Goal: Task Accomplishment & Management: Complete application form

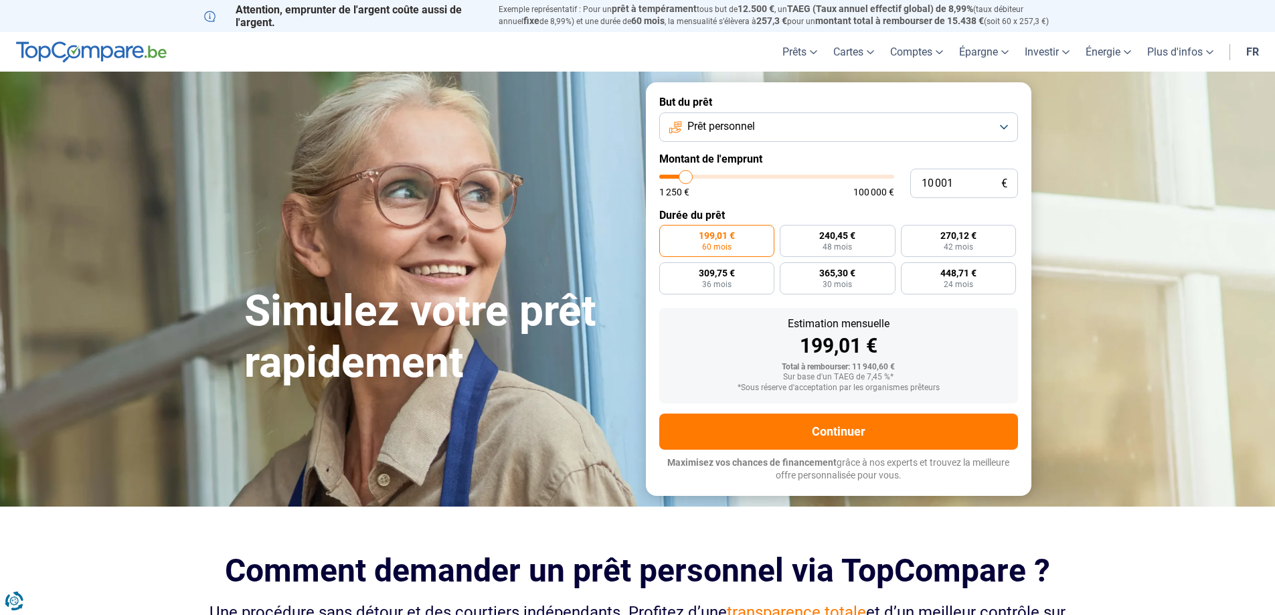
click at [731, 191] on div "1 250 € 100 000 €" at bounding box center [776, 191] width 235 height 9
type input "9 500"
type input "9500"
type input "9 750"
type input "9750"
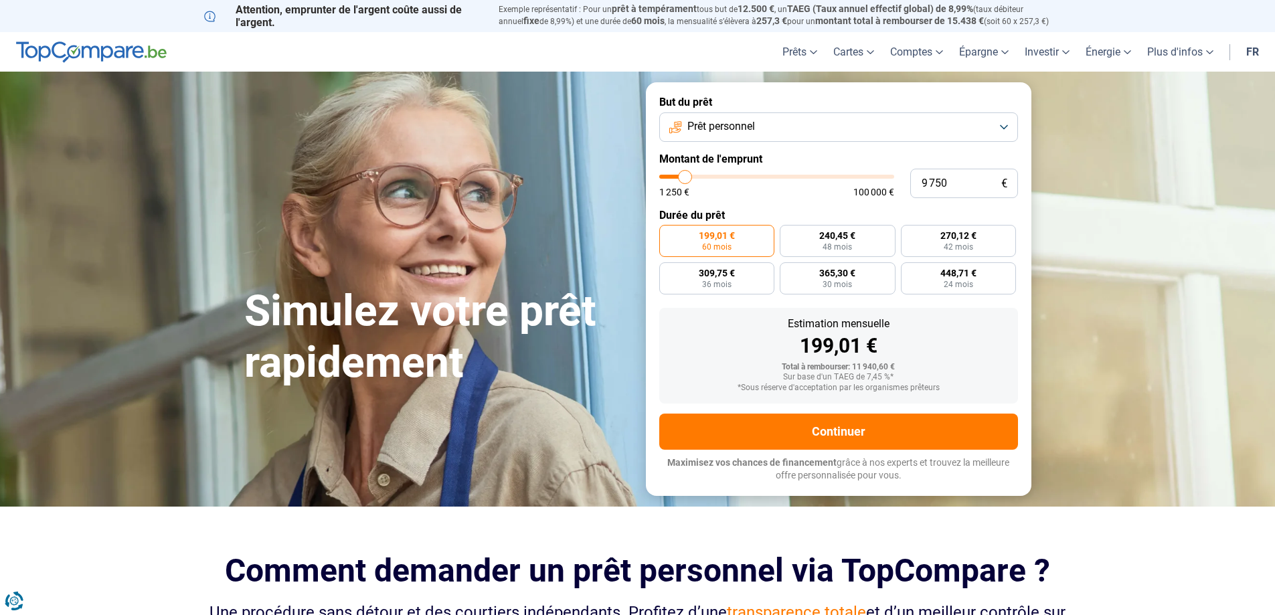
type input "10 000"
type input "10000"
type input "10 250"
type input "10250"
type input "10 500"
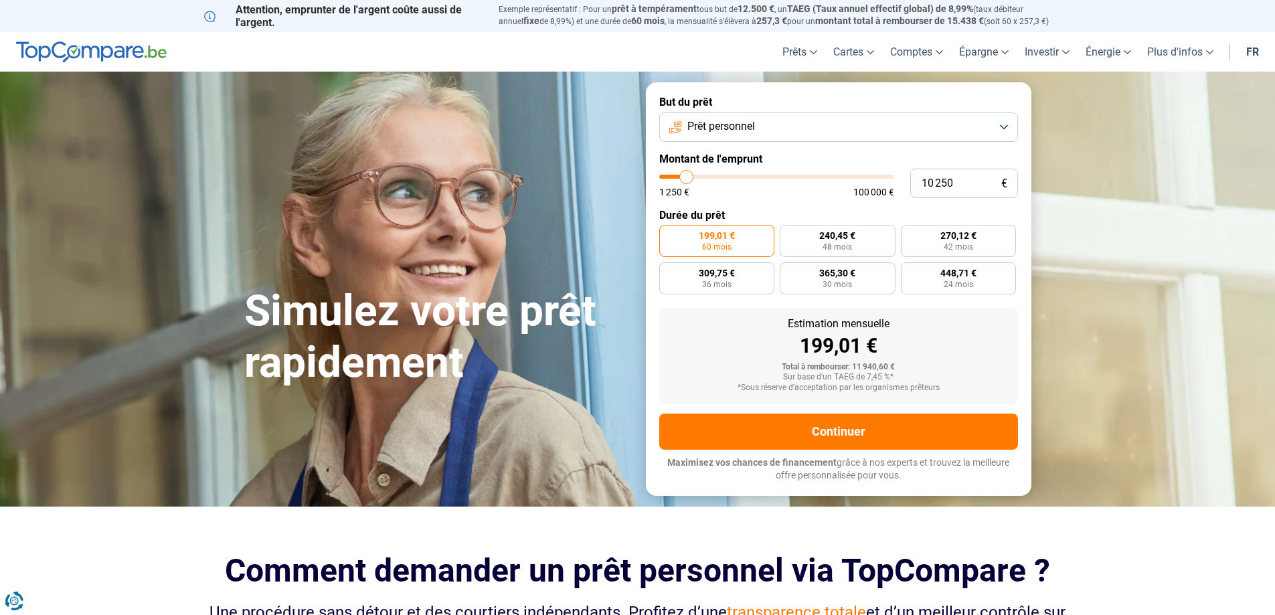
type input "10500"
type input "11 000"
type input "11000"
type input "11 250"
type input "11250"
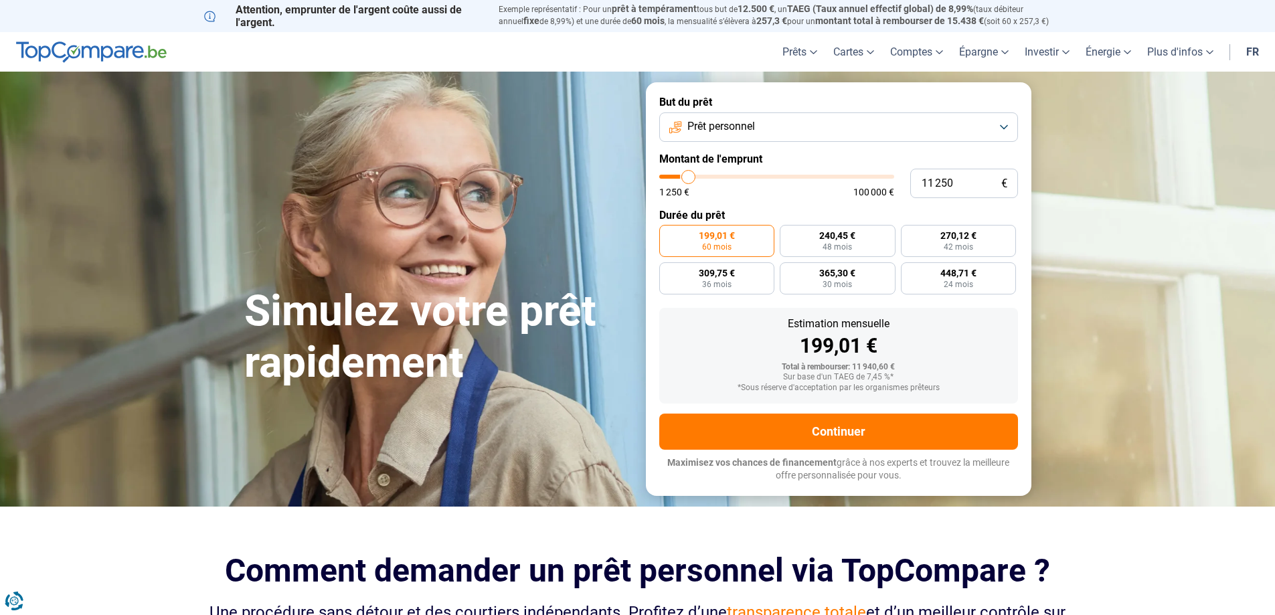
type input "11 500"
type input "11500"
type input "11 750"
type input "11750"
type input "12 000"
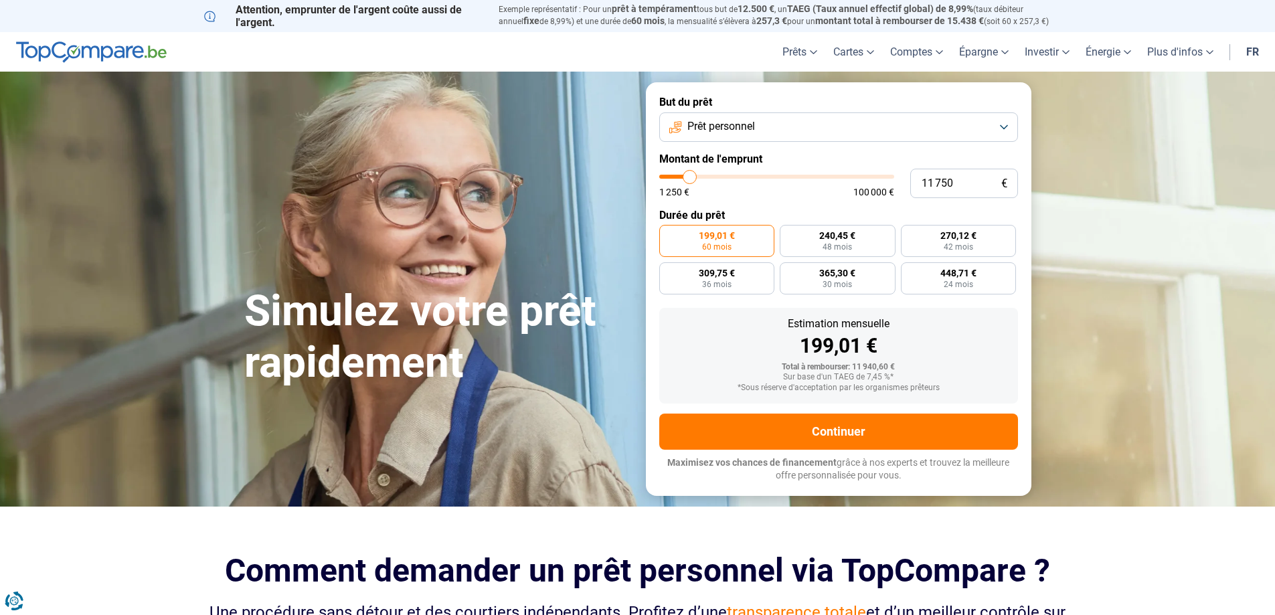
type input "12000"
type input "12 500"
type input "12500"
type input "12 750"
type input "12750"
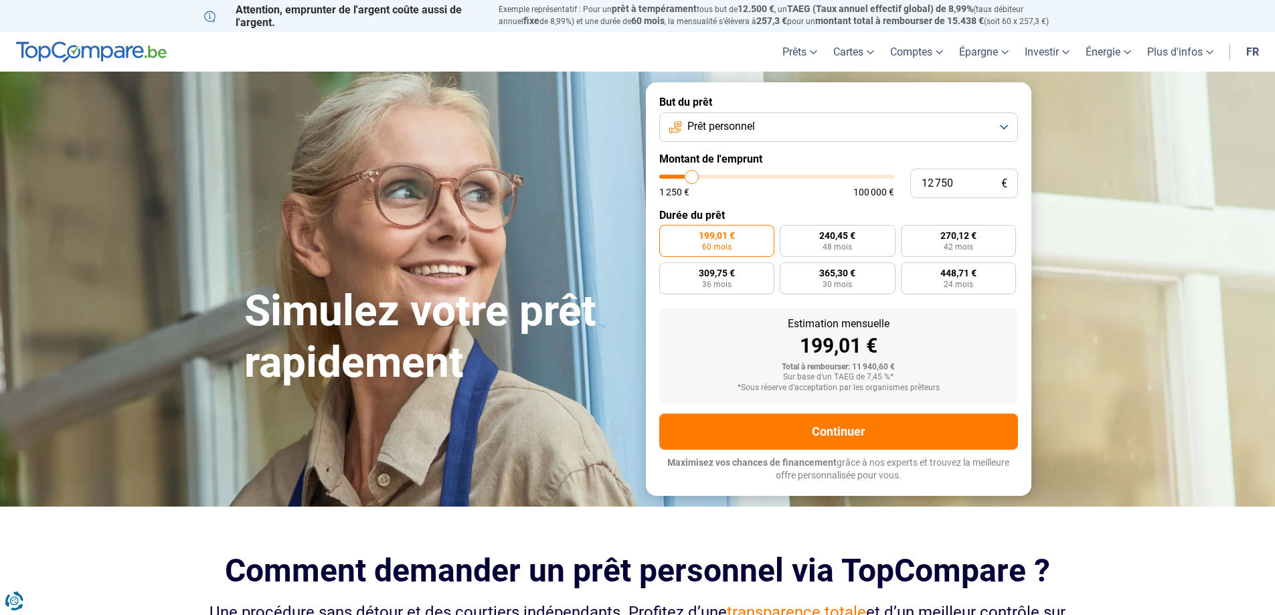
type input "13 000"
type input "13000"
type input "13 250"
type input "13250"
type input "13 500"
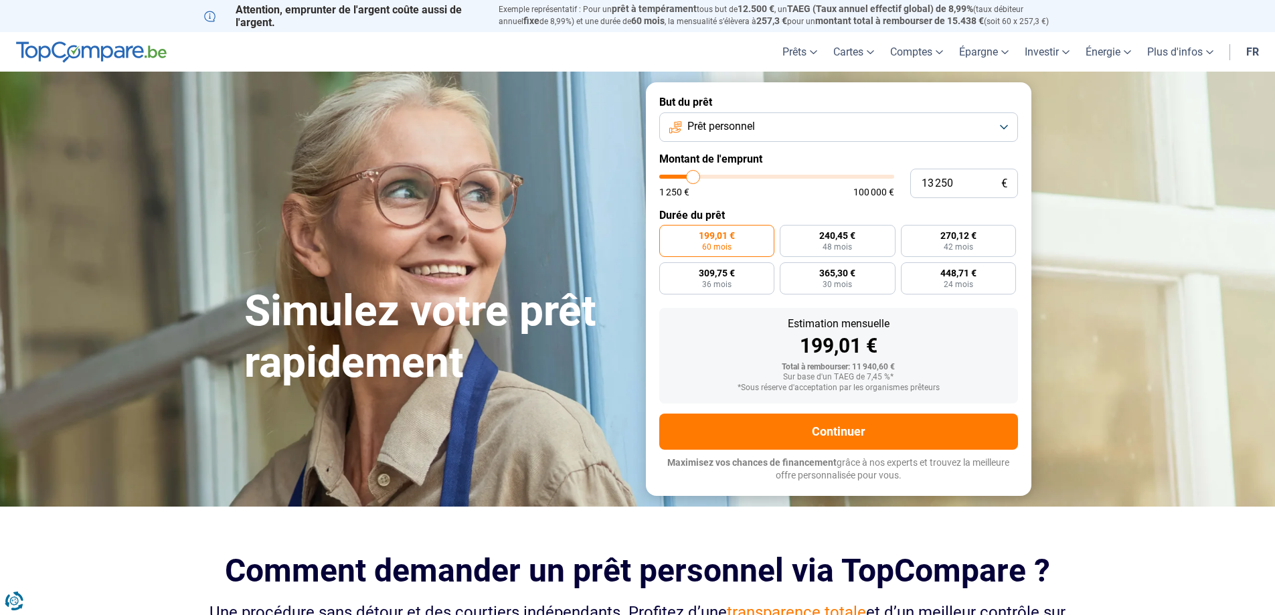
type input "13500"
type input "13 250"
type input "13250"
type input "13 000"
type input "13000"
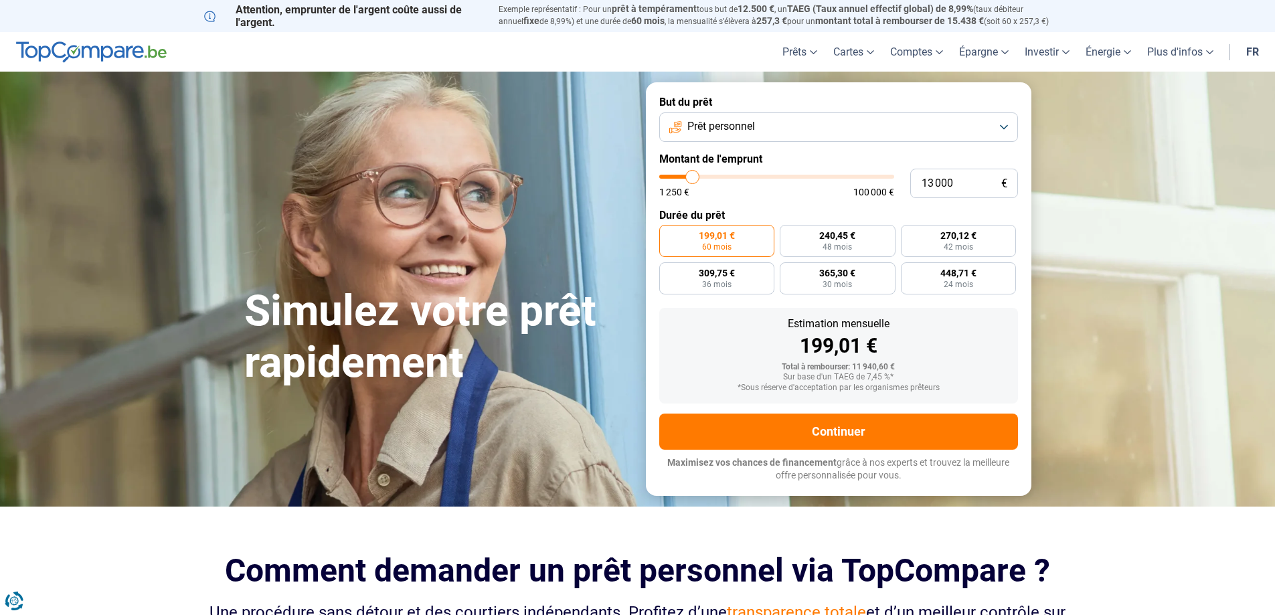
type input "12 750"
type input "12750"
type input "12 500"
type input "12500"
type input "12 000"
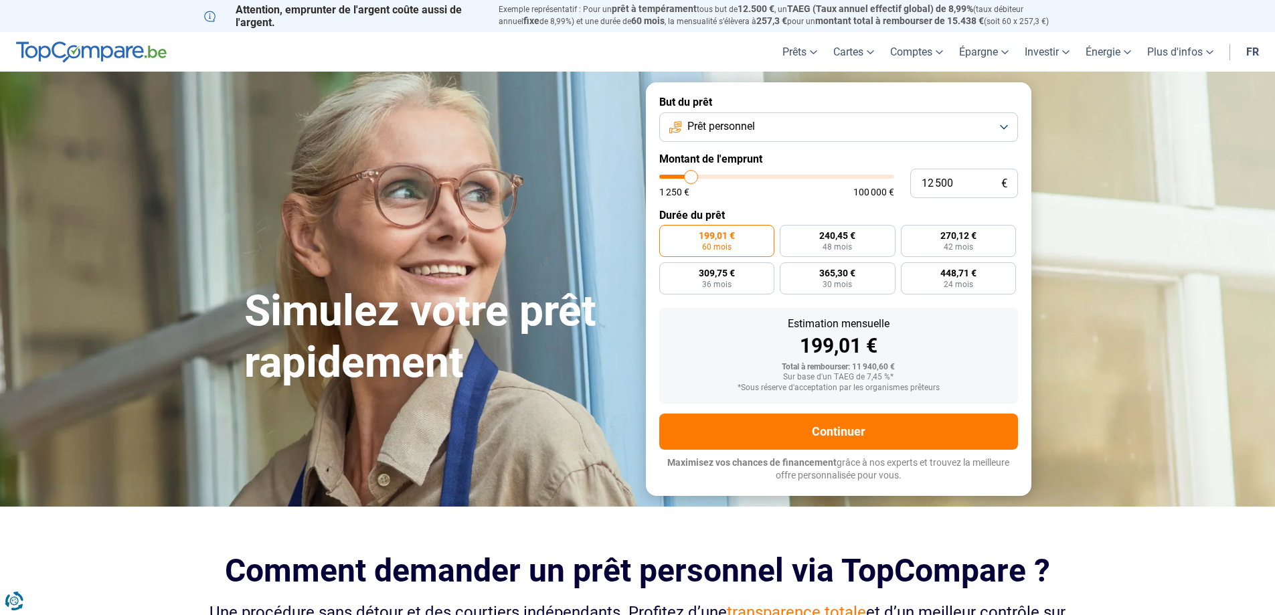
type input "12000"
type input "11 750"
type input "11750"
type input "11 500"
type input "11500"
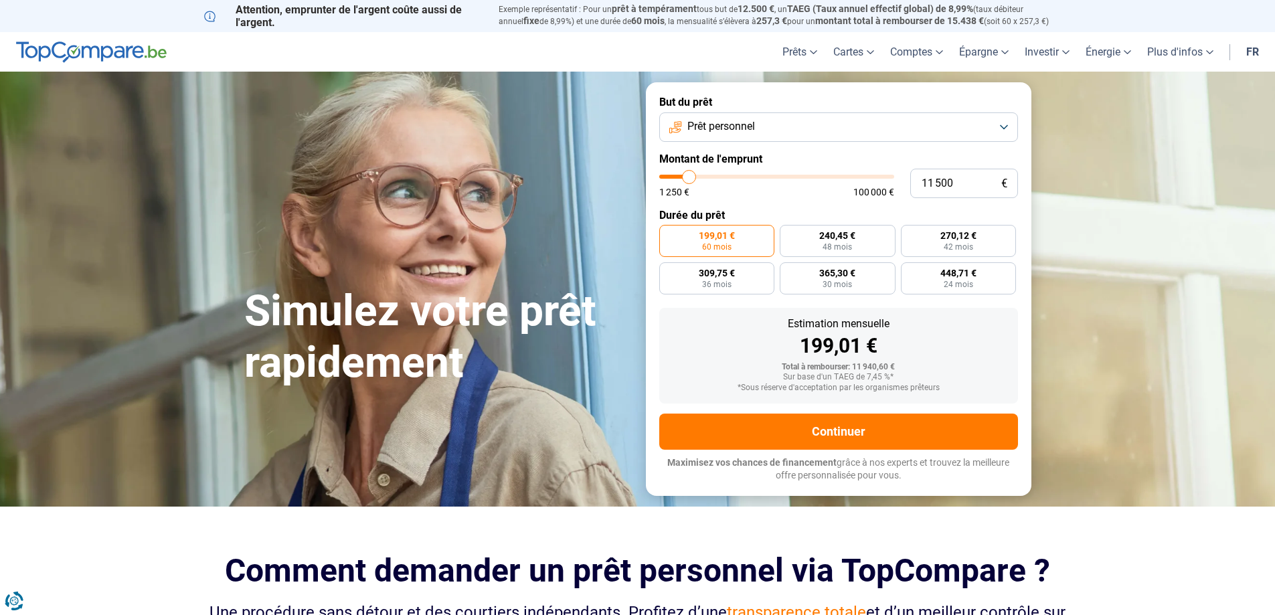
type input "11 250"
type input "11250"
type input "11 000"
type input "11000"
type input "10 500"
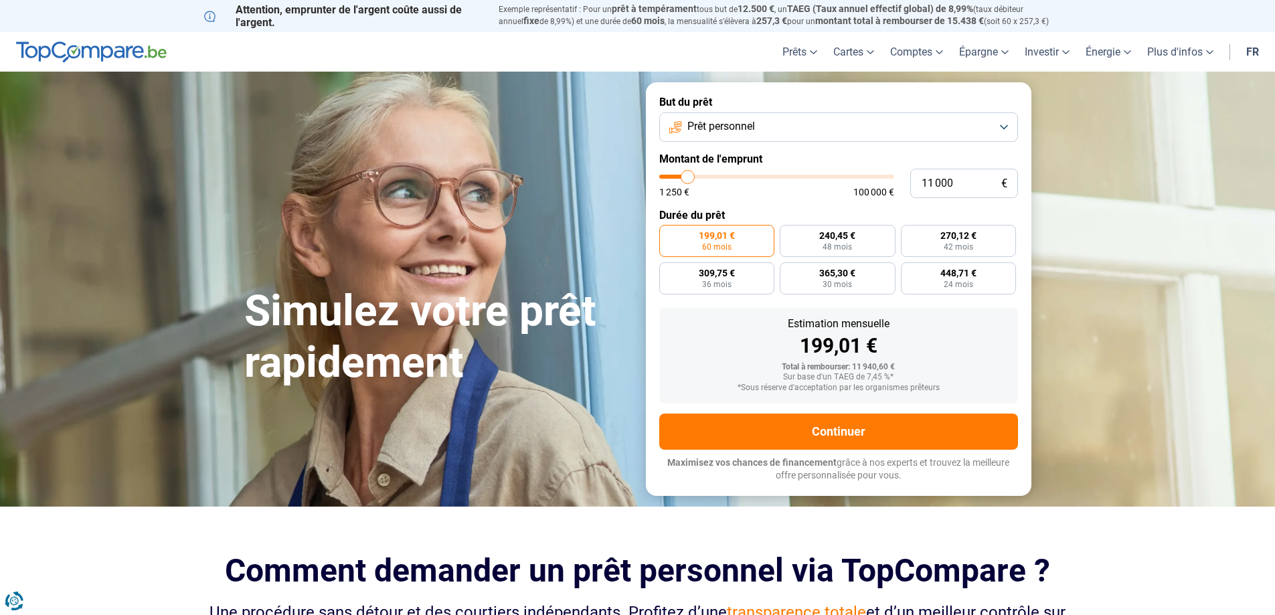
type input "10500"
type input "10 250"
type input "10250"
type input "10 000"
type input "10000"
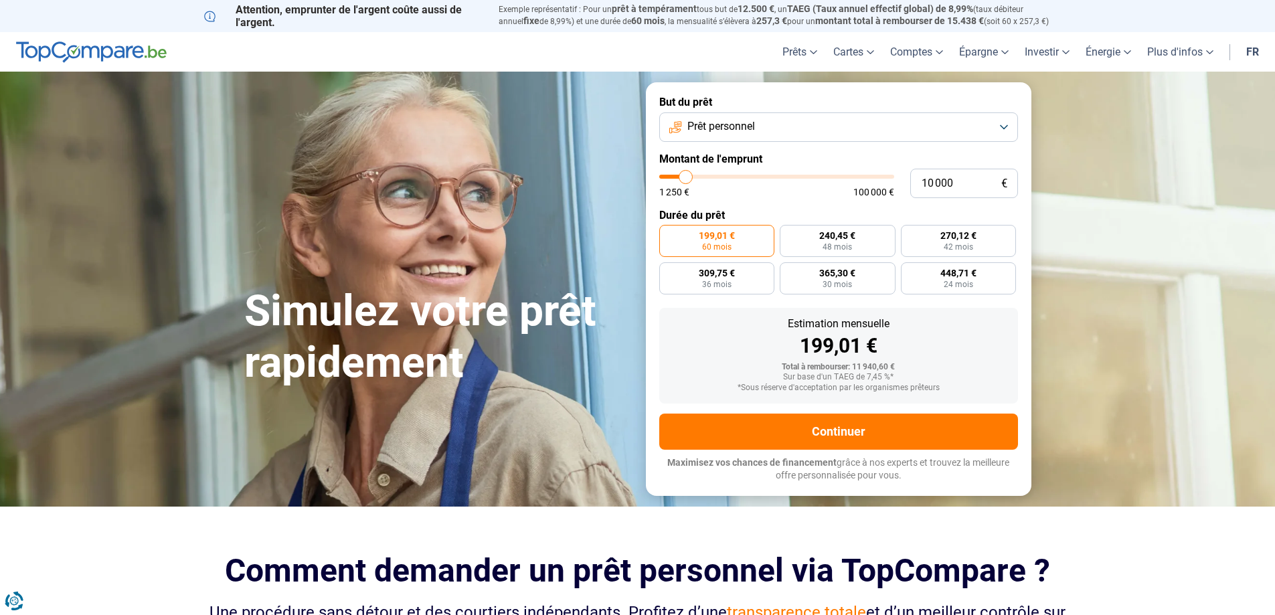
type input "10 250"
type input "10250"
type input "10 500"
type input "10500"
type input "11 000"
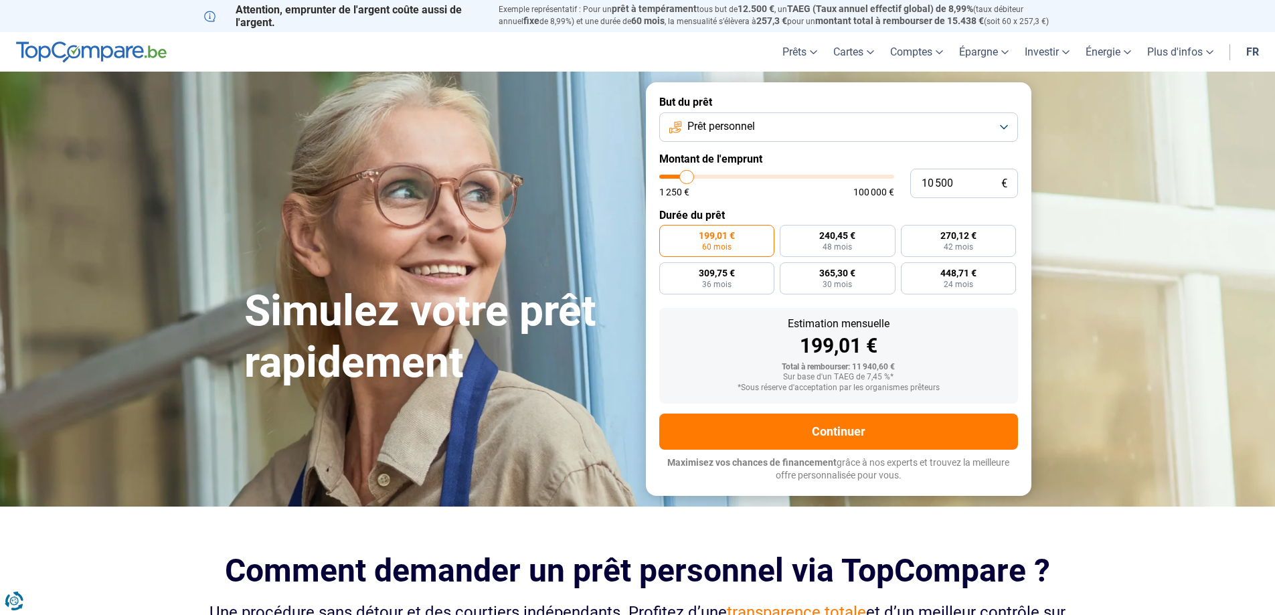
type input "11000"
type input "11 250"
type input "11250"
type input "11 500"
type input "11500"
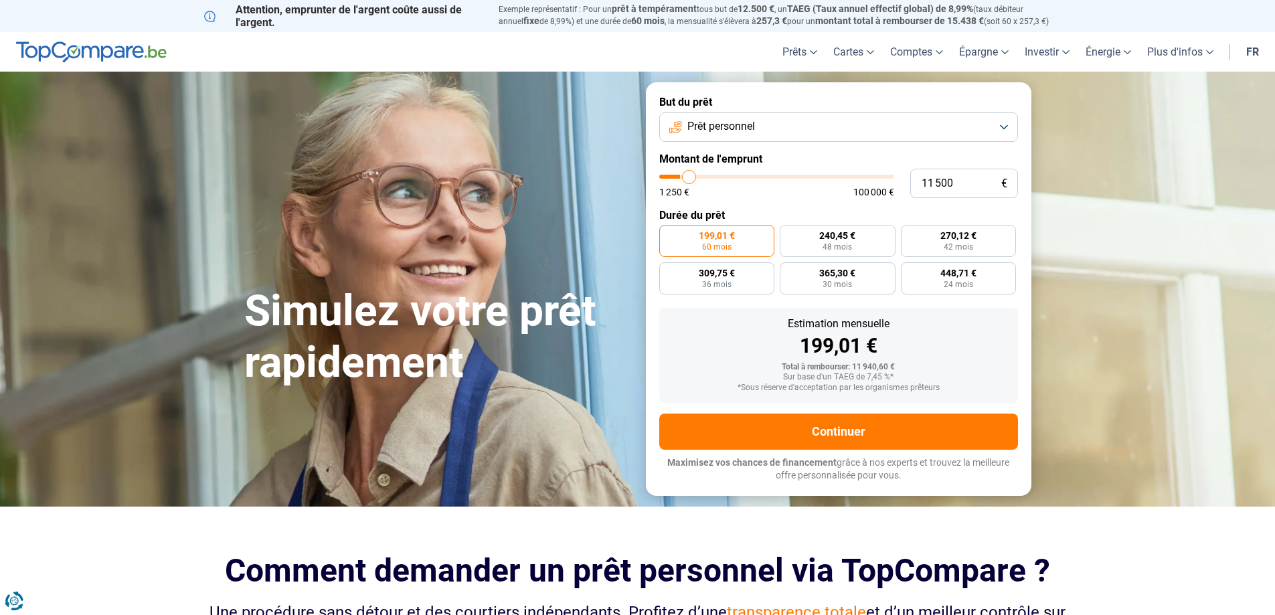
type input "11 750"
type input "11750"
type input "12 000"
type input "12000"
type input "12 500"
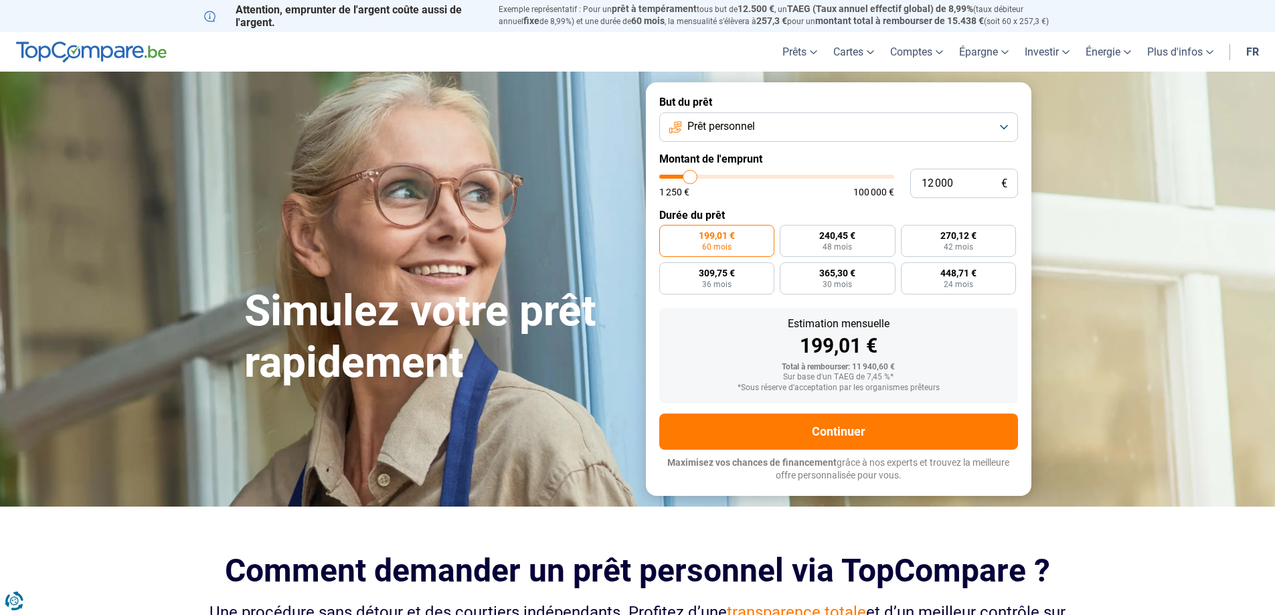
type input "12500"
type input "12 750"
type input "12750"
type input "13 000"
type input "13000"
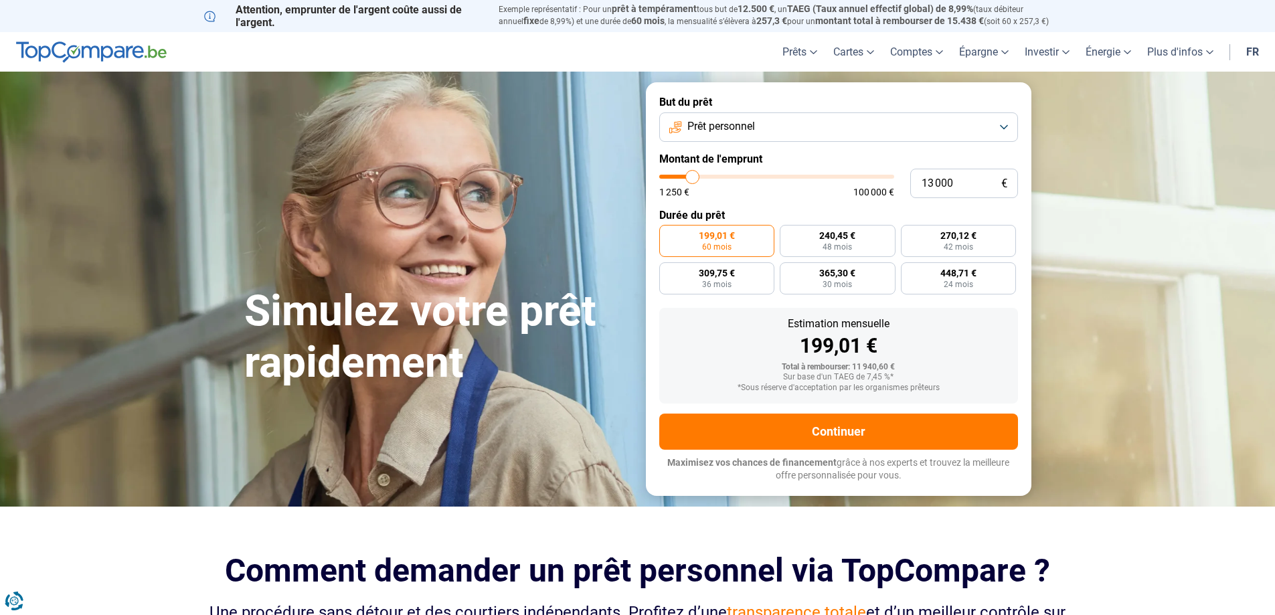
type input "13 250"
type input "13250"
type input "13 500"
type input "13500"
type input "14 000"
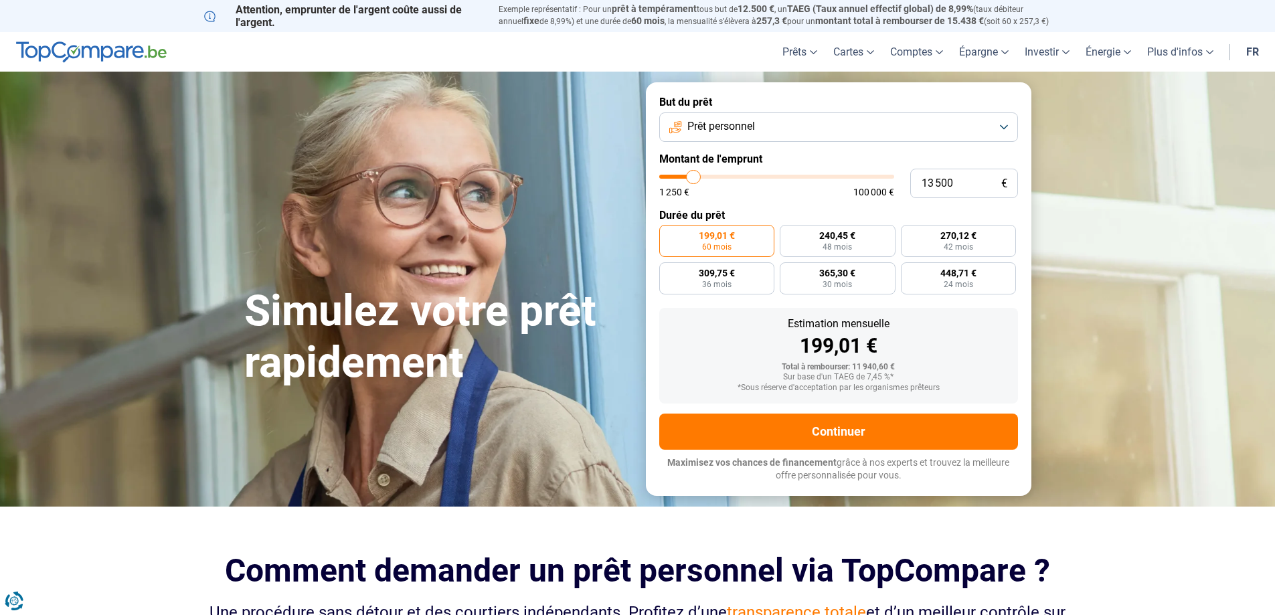
type input "14000"
type input "14 250"
type input "14250"
type input "14 500"
type input "14500"
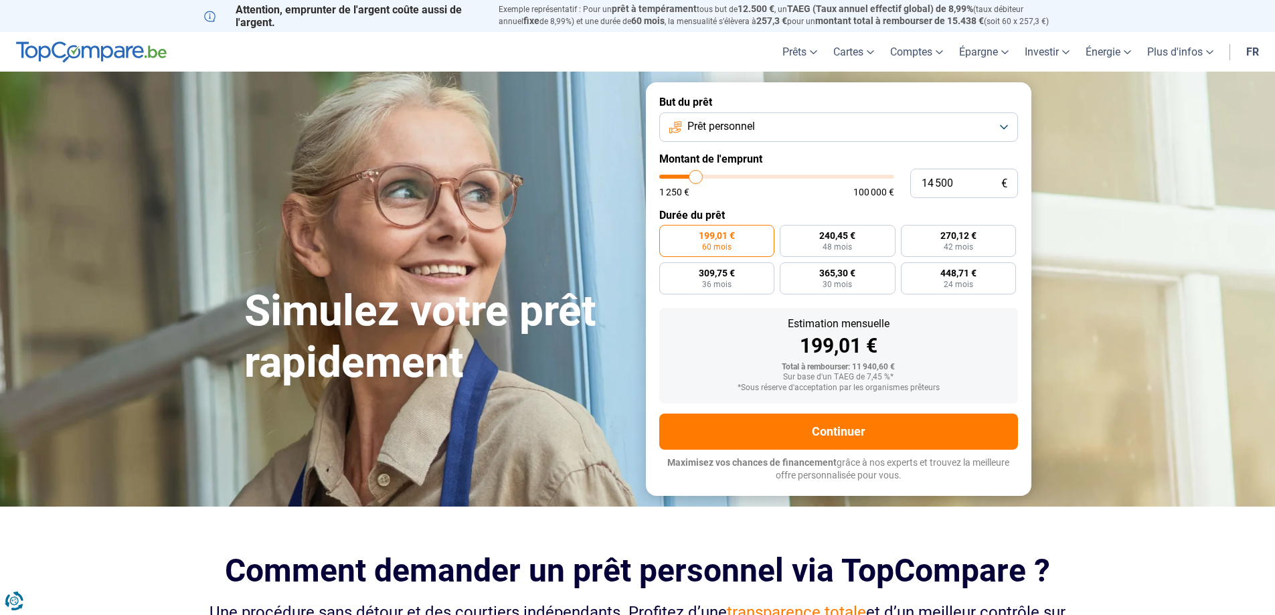
type input "14 750"
type input "14750"
type input "15 000"
type input "15000"
type input "15 500"
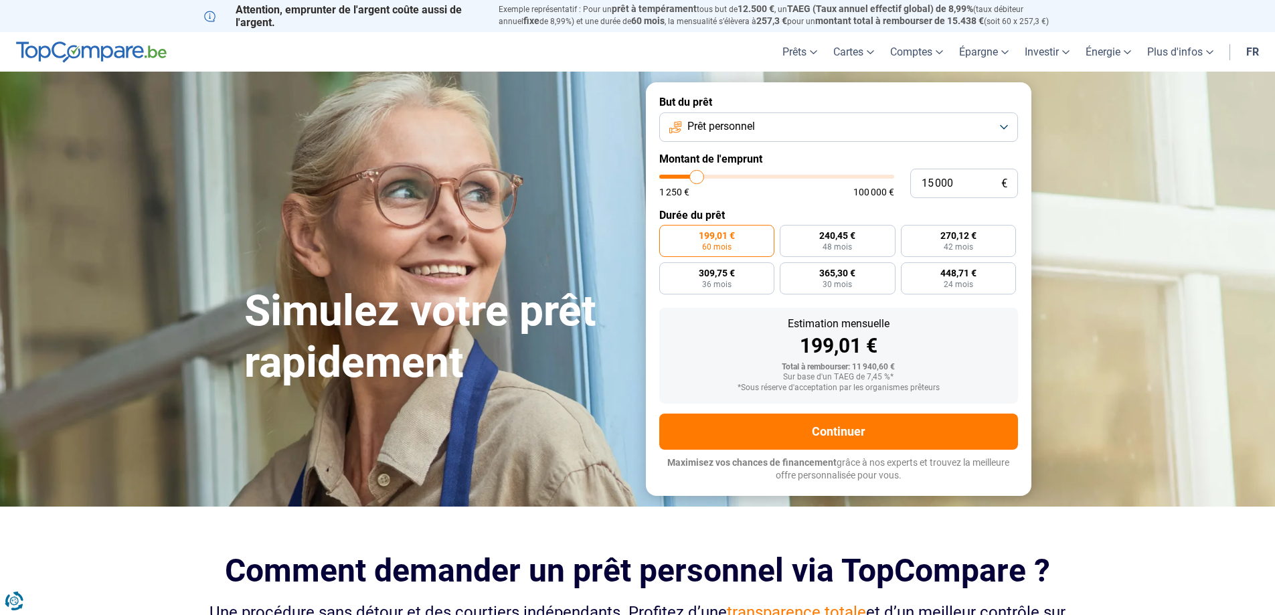
type input "15500"
type input "15 750"
type input "15750"
type input "16 000"
type input "16000"
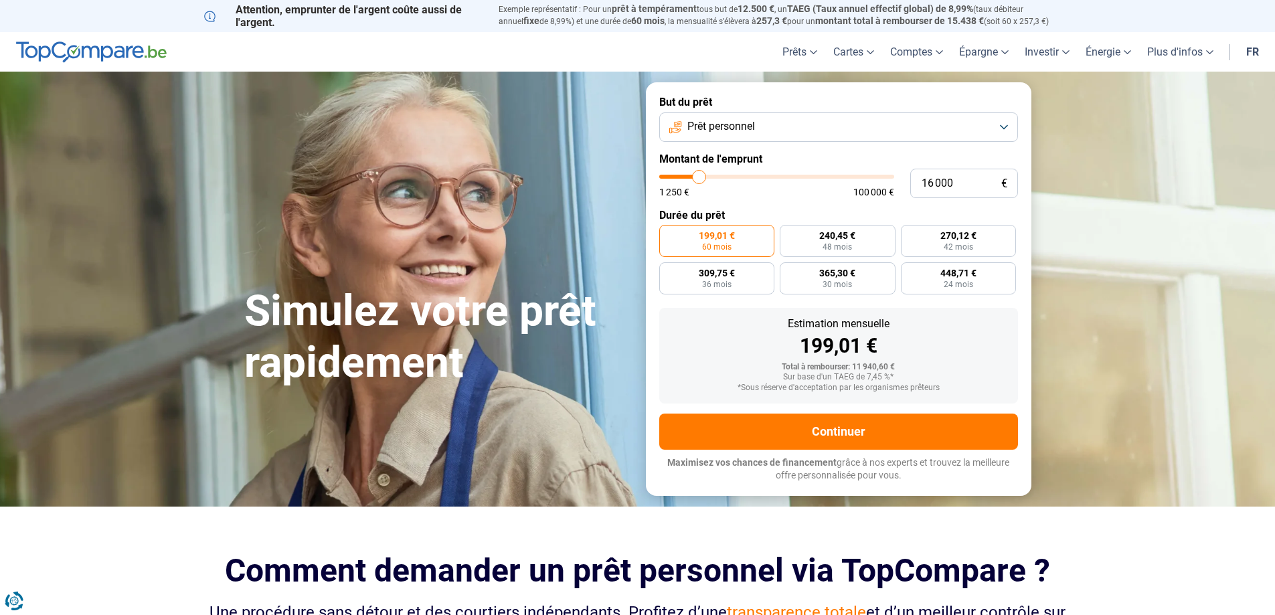
type input "15 750"
type input "15750"
type input "15 500"
type input "15500"
type input "15 000"
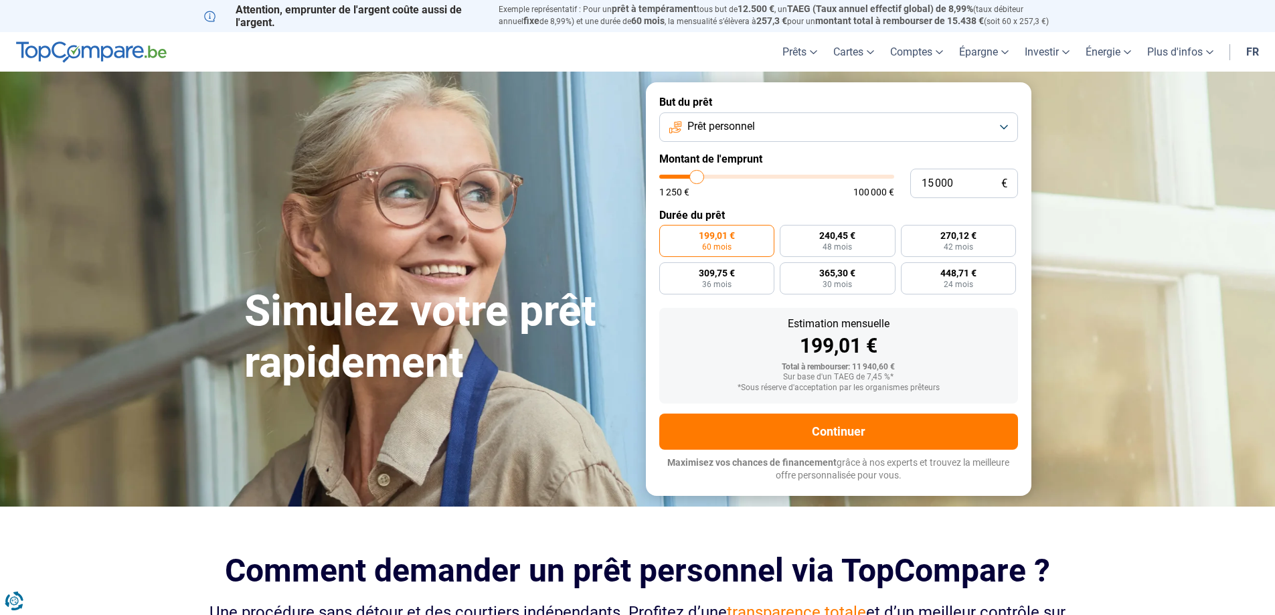
drag, startPoint x: 684, startPoint y: 179, endPoint x: 697, endPoint y: 178, distance: 13.4
type input "15000"
click at [697, 178] on input "range" at bounding box center [776, 177] width 235 height 4
click at [727, 201] on form "But du prêt Prêt personnel Montant de l'emprunt 15 000 € 1 250 € 100 000 € Duré…" at bounding box center [838, 288] width 385 height 413
type input "14 500"
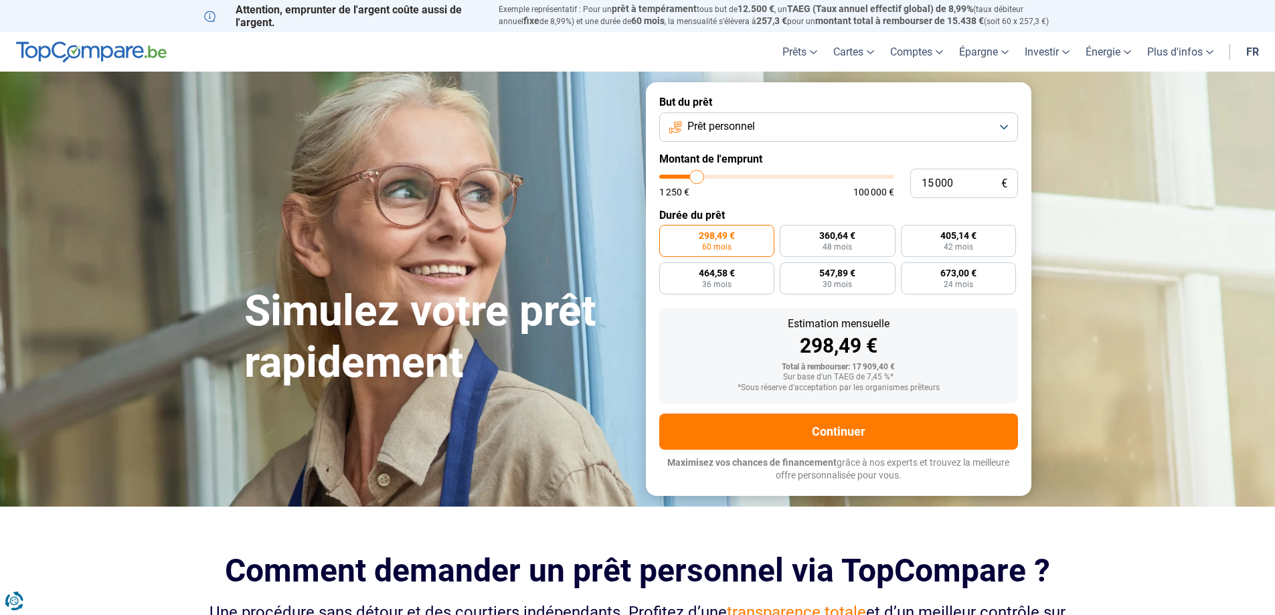
type input "14500"
type input "14 250"
type input "14250"
type input "14 000"
type input "14000"
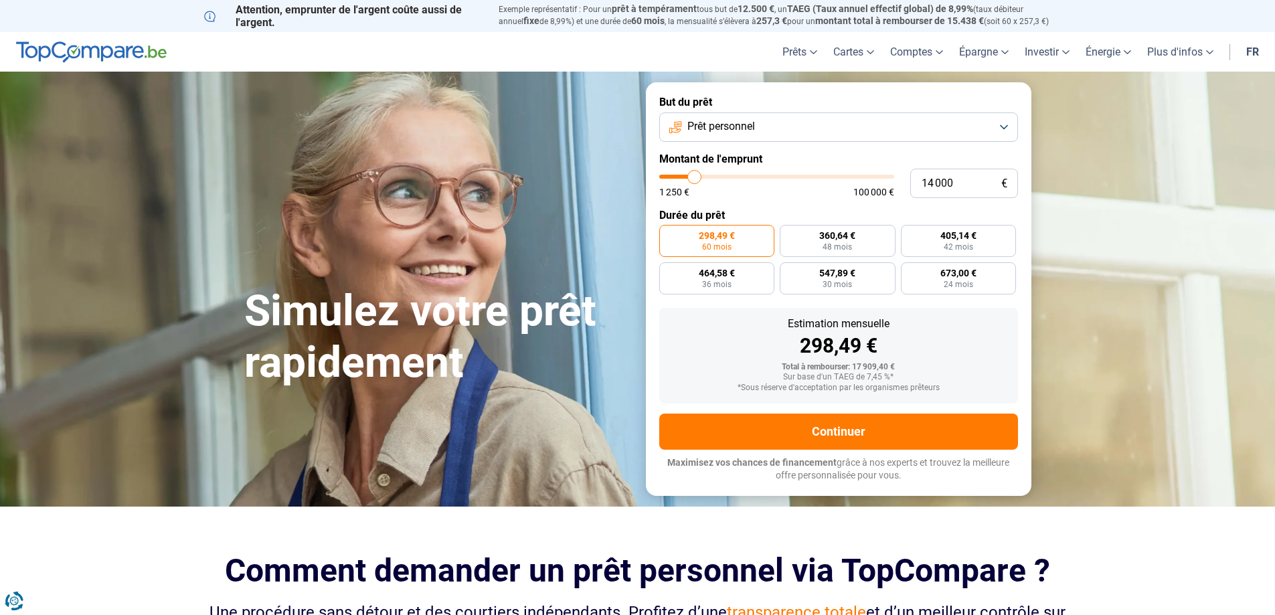
type input "13 500"
type input "13500"
type input "13 250"
type input "13250"
type input "13 000"
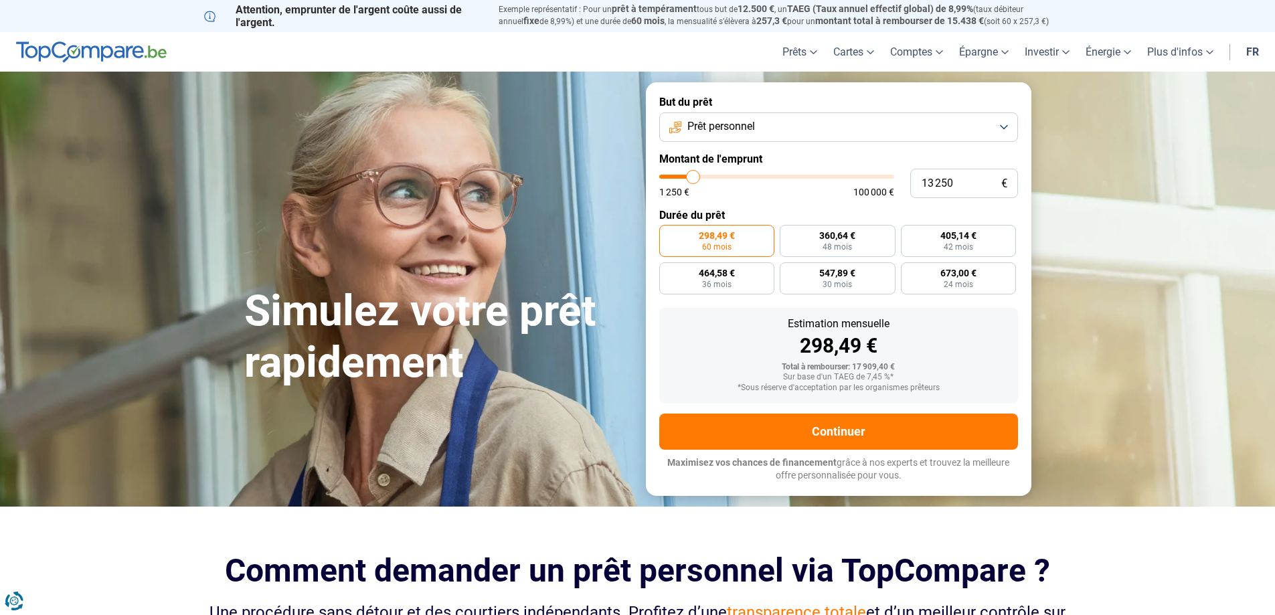
type input "13000"
type input "12 750"
type input "12750"
type input "12 500"
type input "12500"
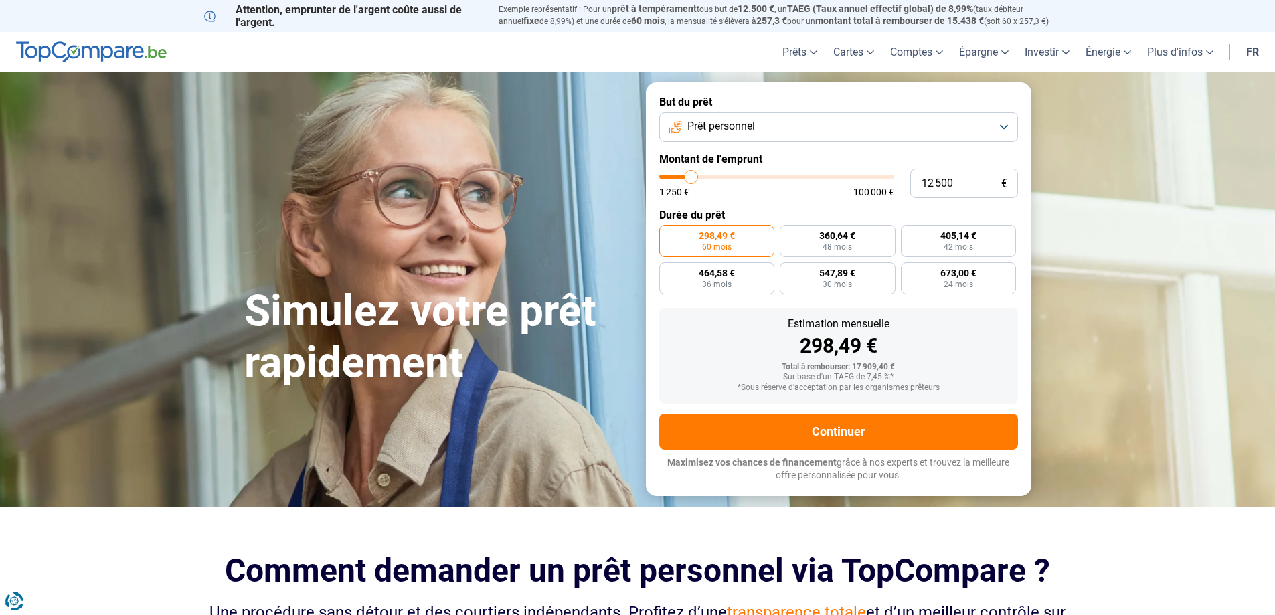
type input "12 000"
type input "12000"
type input "11 750"
type input "11750"
type input "11 500"
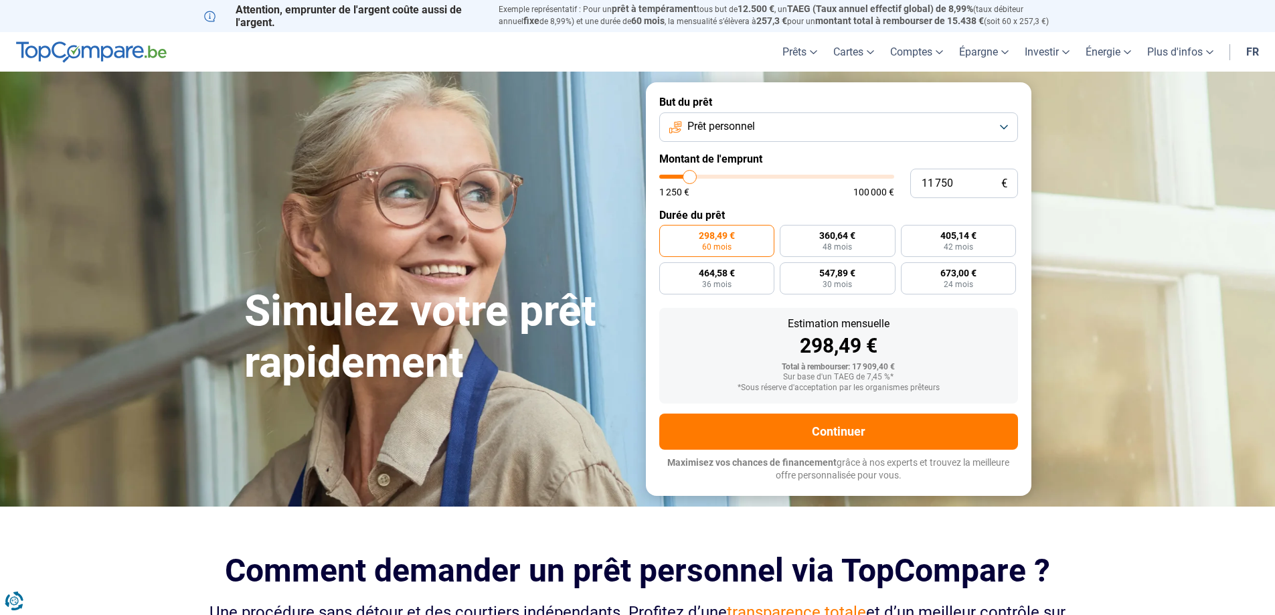
type input "11500"
type input "11 250"
type input "11250"
type input "11 000"
type input "11000"
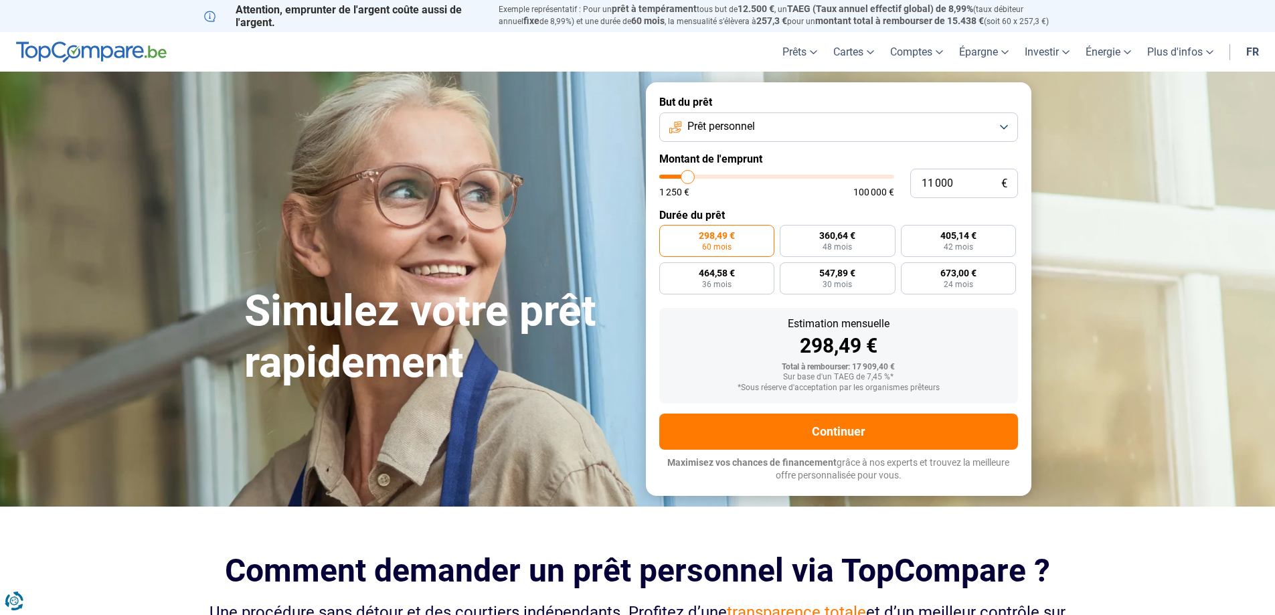
type input "10 500"
type input "10500"
type input "10 250"
type input "10250"
type input "10 000"
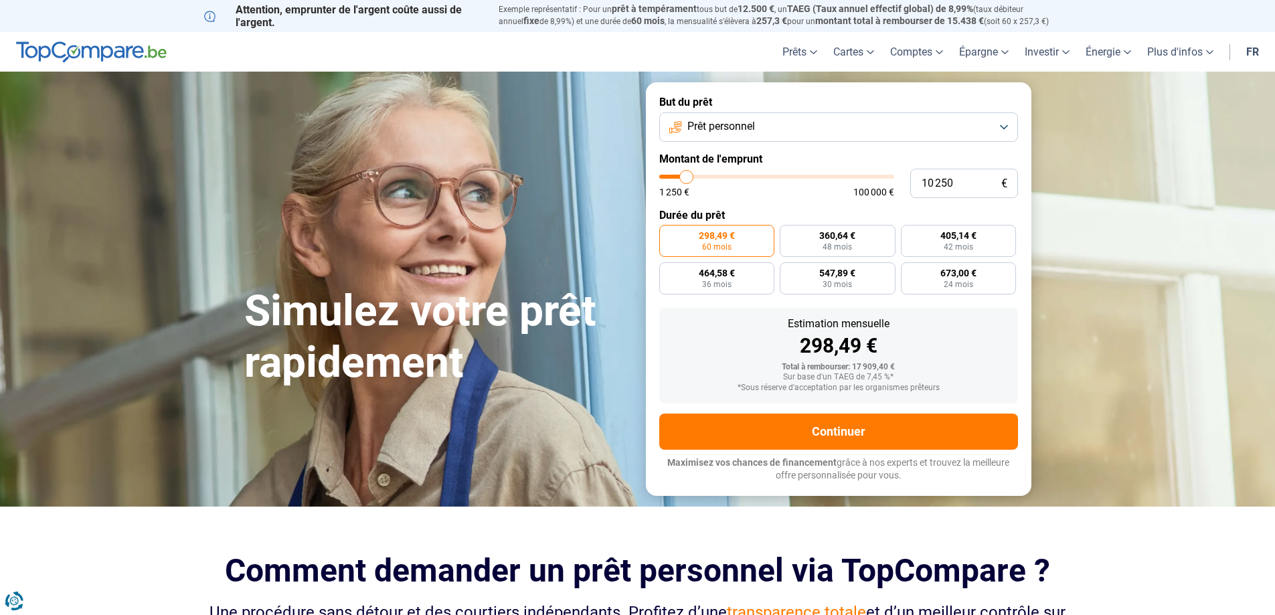
type input "10000"
type input "9 750"
type input "9750"
type input "10 000"
type input "10000"
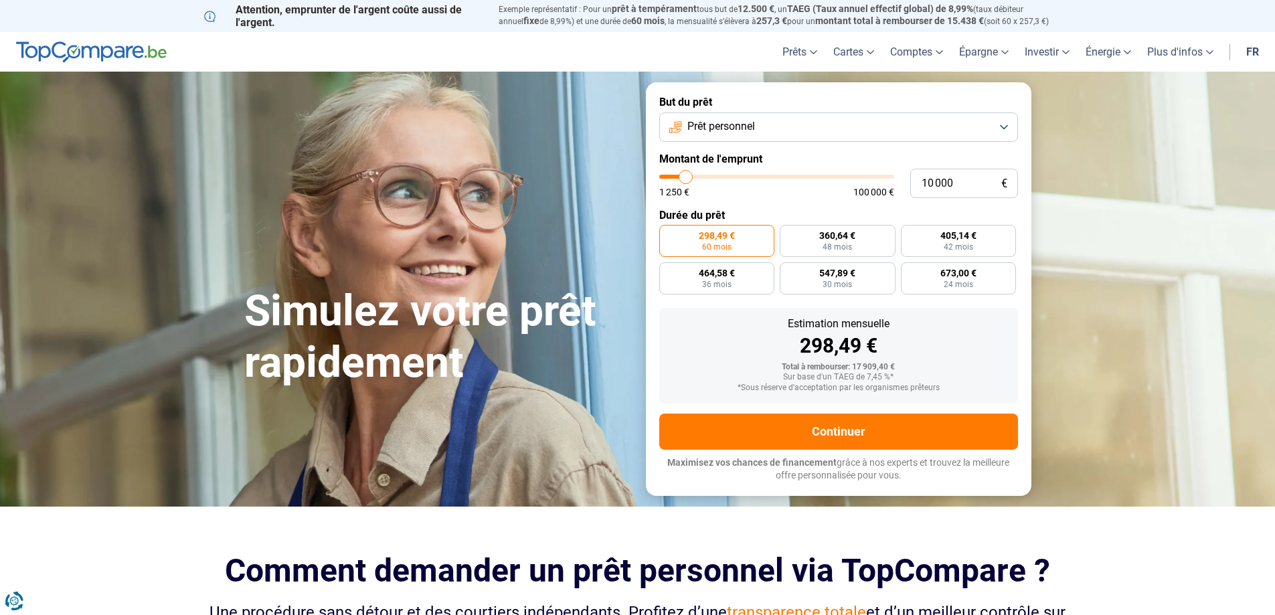
type input "10 250"
drag, startPoint x: 696, startPoint y: 175, endPoint x: 686, endPoint y: 173, distance: 9.5
type input "10250"
click at [686, 175] on input "range" at bounding box center [776, 177] width 235 height 4
click at [717, 197] on div "1 250 € 100 000 €" at bounding box center [776, 191] width 235 height 9
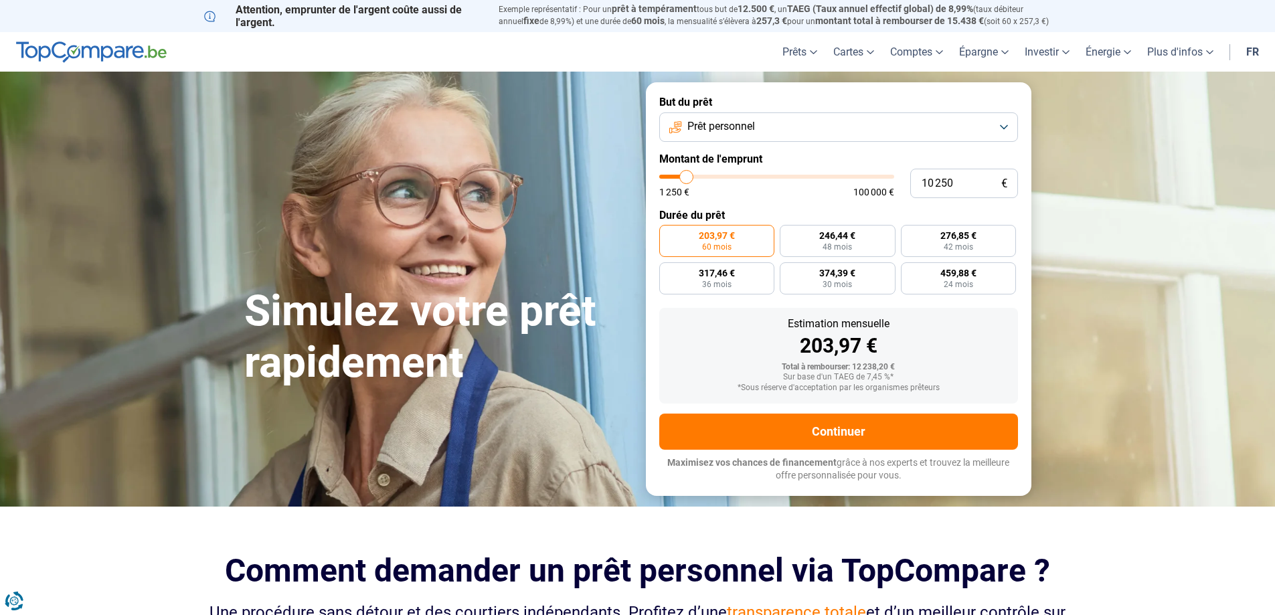
type input "9 500"
type input "9500"
type input "9 750"
type input "9750"
type input "10 000"
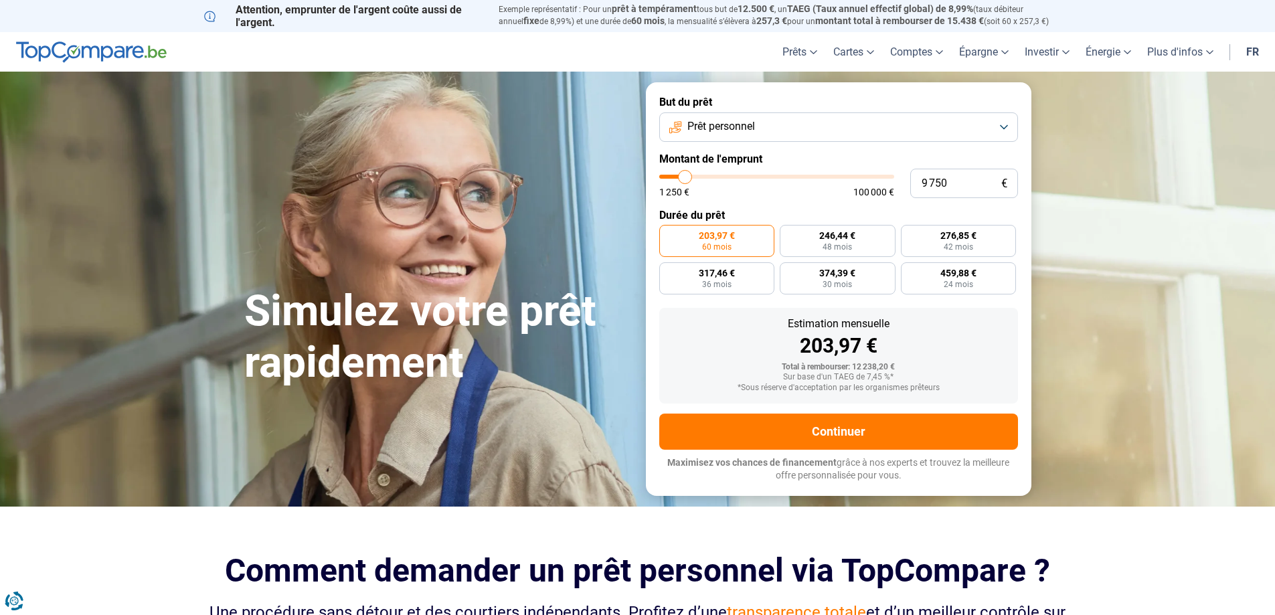
type input "10000"
type input "10 250"
type input "10250"
type input "10 500"
type input "10500"
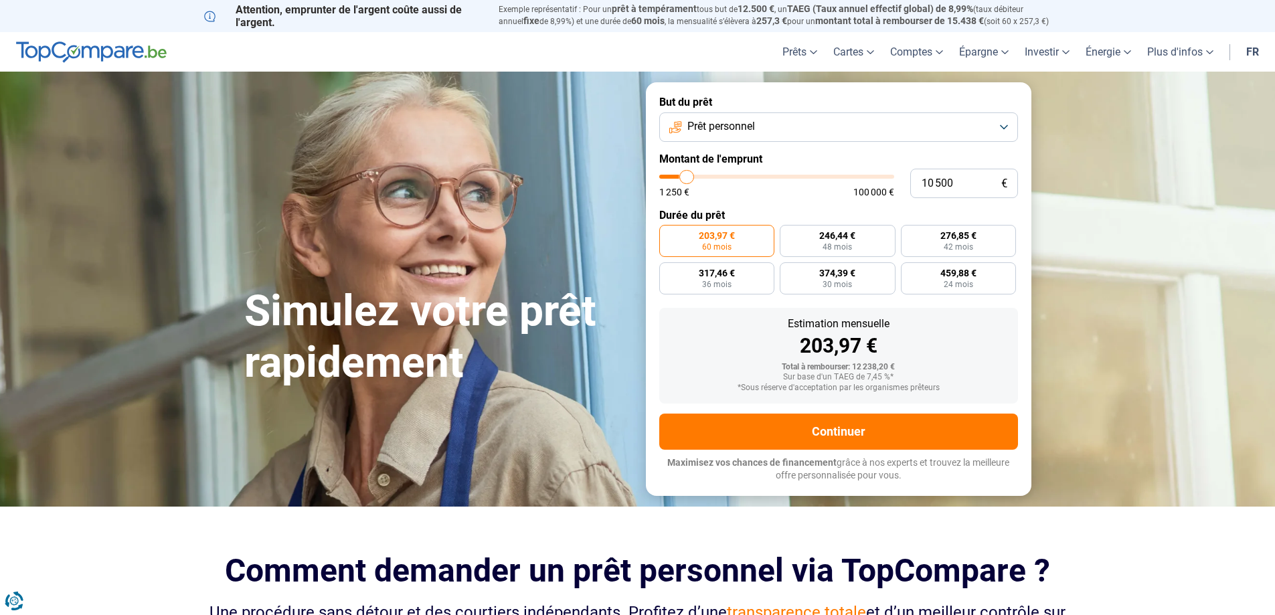
type input "11 000"
type input "11000"
type input "11 250"
type input "11250"
type input "11 500"
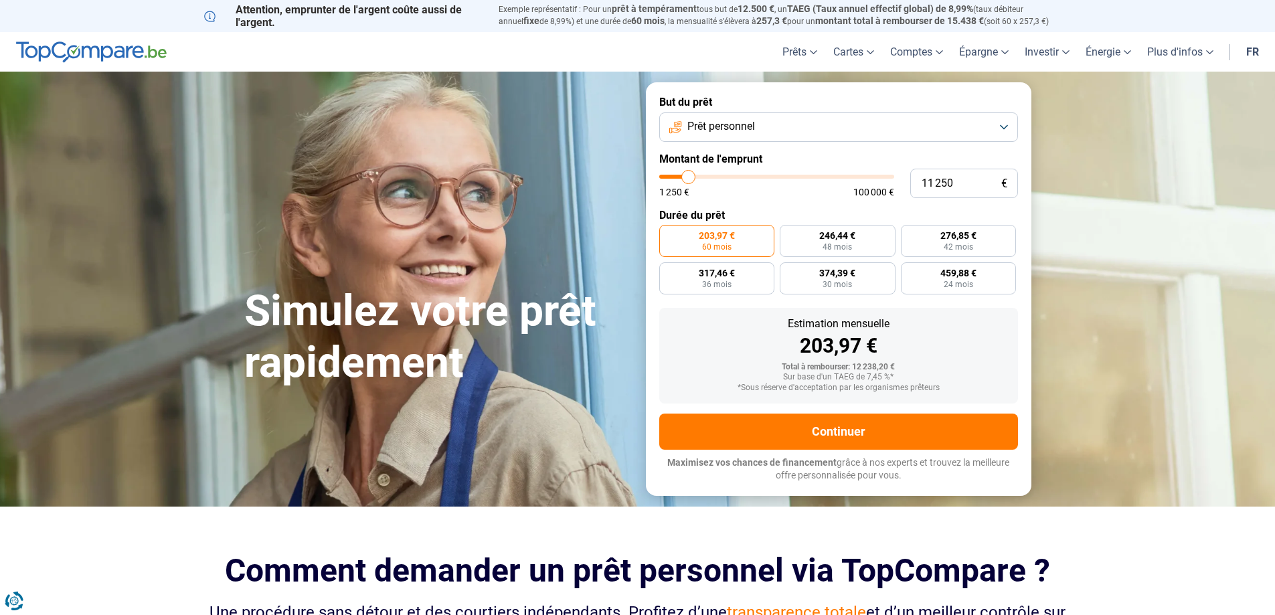
type input "11500"
type input "11 750"
type input "11750"
type input "12 000"
type input "12000"
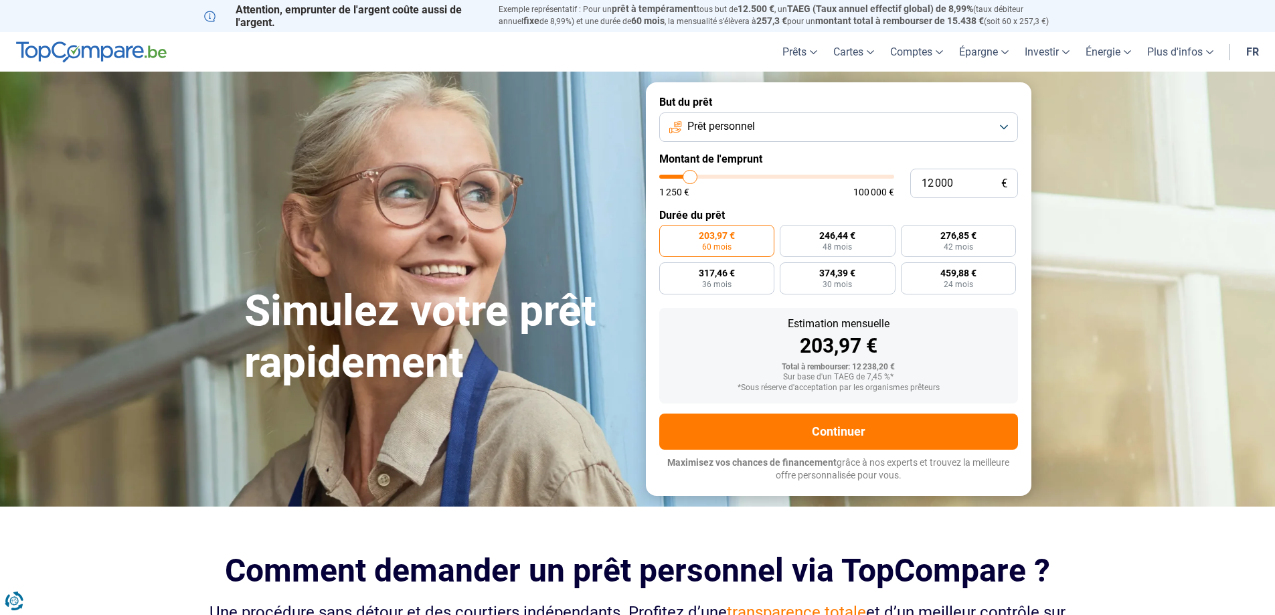
type input "12 500"
type input "12500"
type input "12 750"
type input "12750"
type input "13 000"
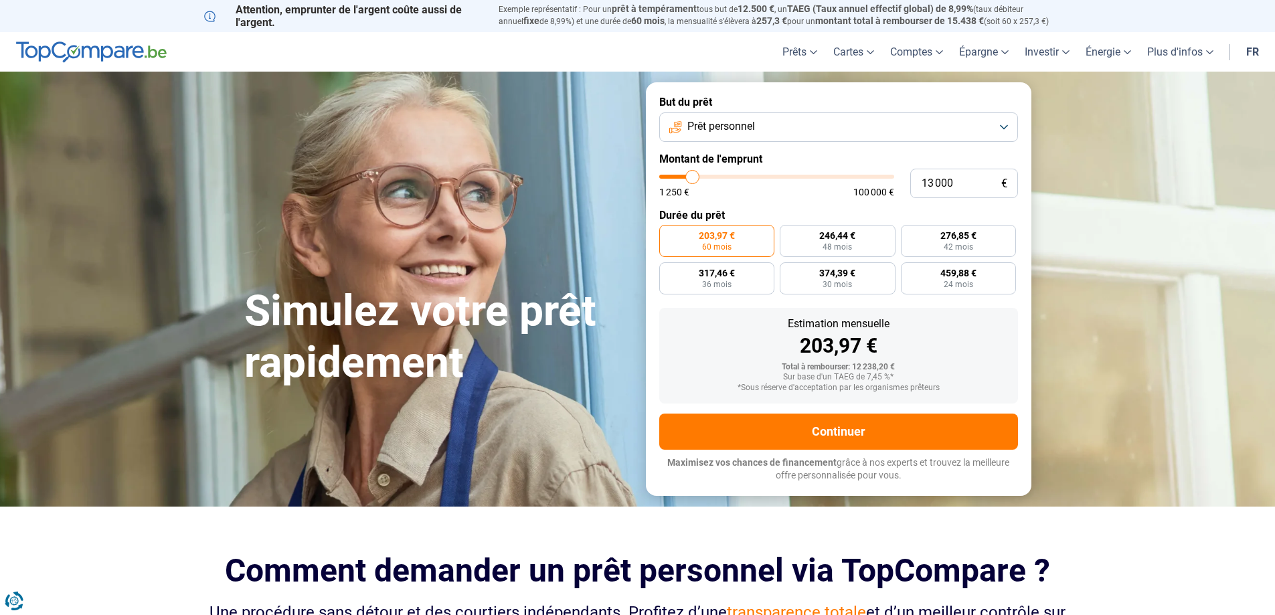
drag, startPoint x: 684, startPoint y: 180, endPoint x: 692, endPoint y: 181, distance: 8.1
type input "13000"
click at [692, 179] on input "range" at bounding box center [776, 177] width 235 height 4
click at [761, 200] on form "But du prêt Prêt personnel Montant de l'emprunt 13 000 € 1 250 € 100 000 € Duré…" at bounding box center [838, 288] width 385 height 413
click at [680, 238] on label "258,69 € 60 mois" at bounding box center [717, 241] width 116 height 32
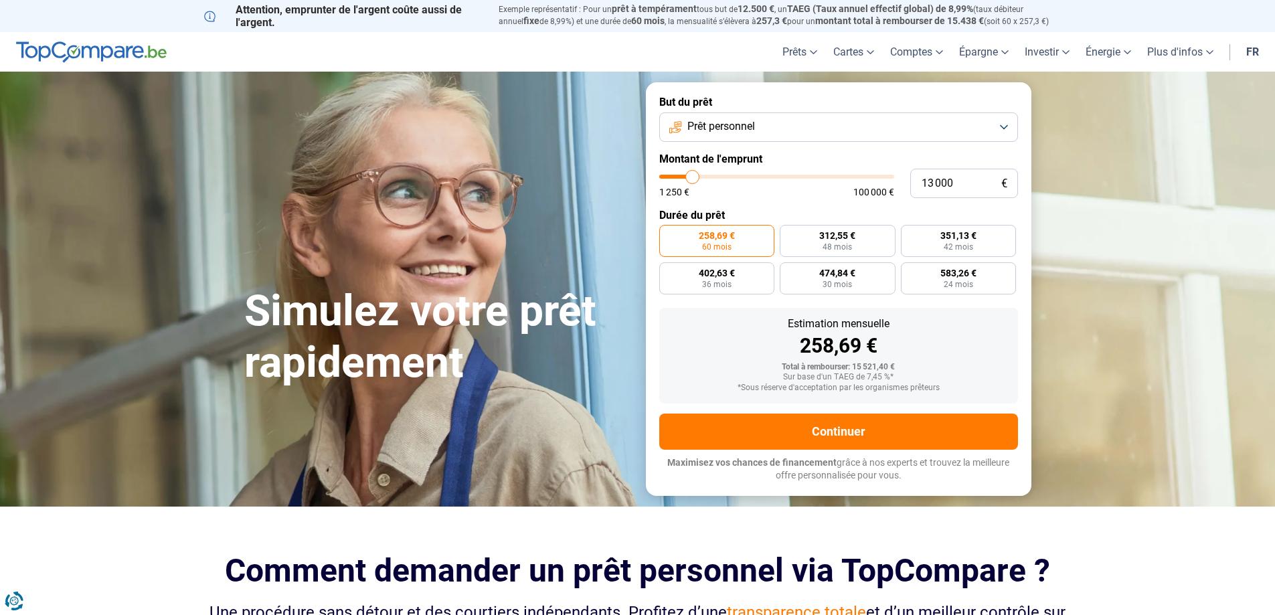
click at [668, 233] on input "258,69 € 60 mois" at bounding box center [663, 229] width 9 height 9
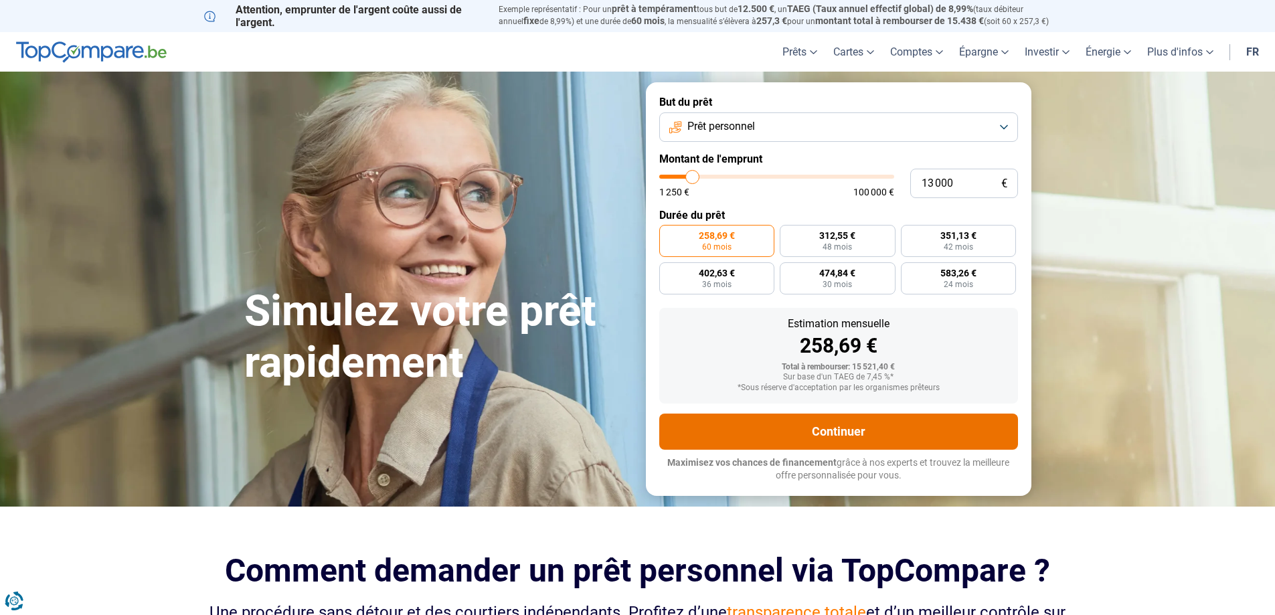
click at [883, 429] on button "Continuer" at bounding box center [838, 431] width 359 height 36
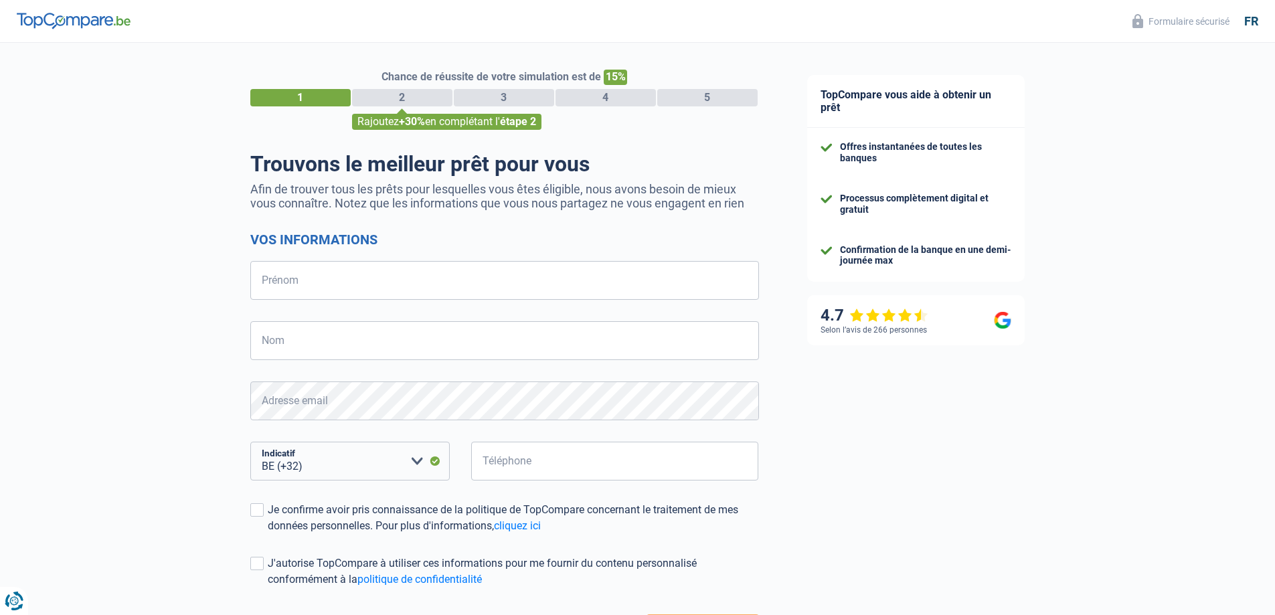
select select "32"
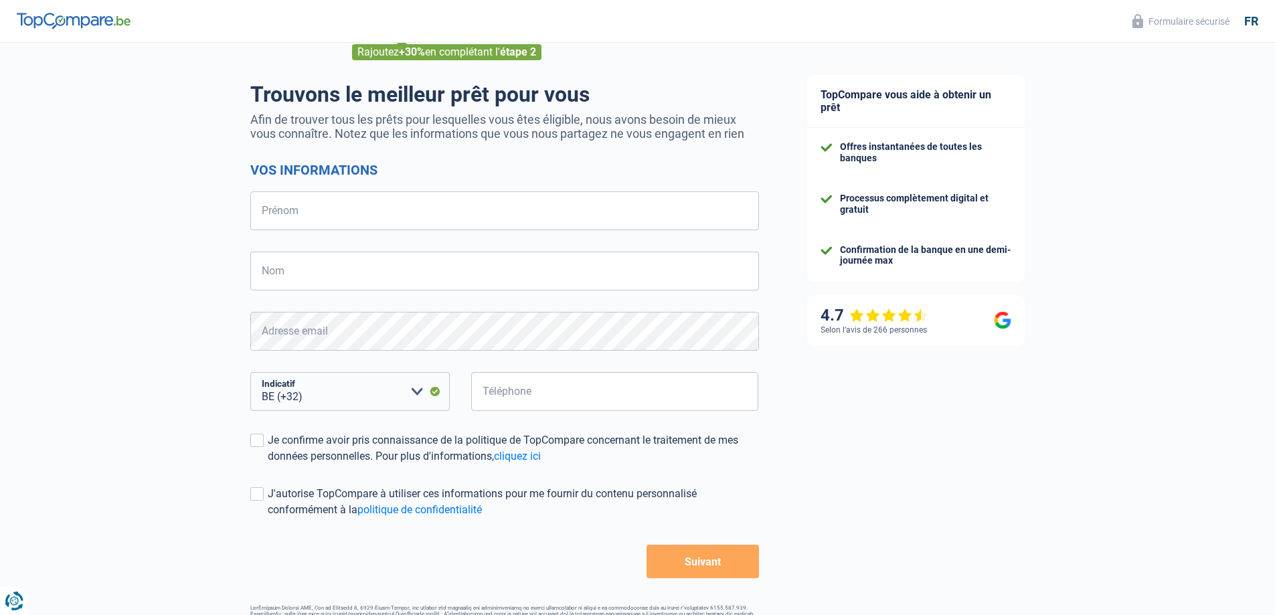
scroll to position [112, 0]
